Goal: Information Seeking & Learning: Learn about a topic

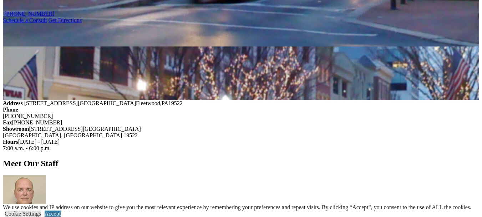
scroll to position [916, 0]
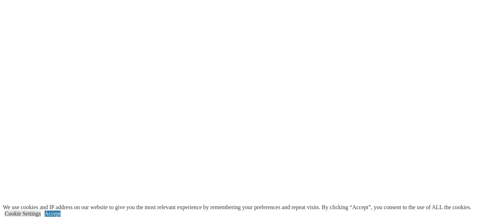
scroll to position [1249, 0]
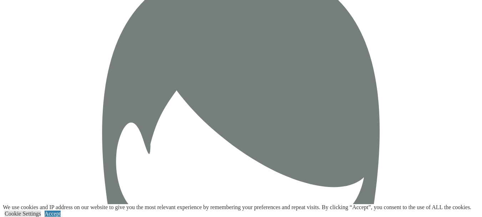
scroll to position [2238, 0]
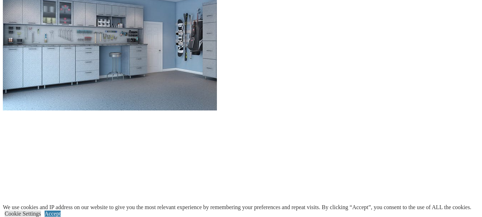
scroll to position [749, 0]
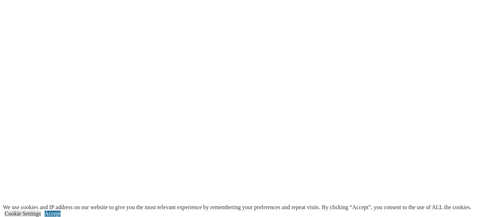
scroll to position [916, 0]
